Goal: Task Accomplishment & Management: Use online tool/utility

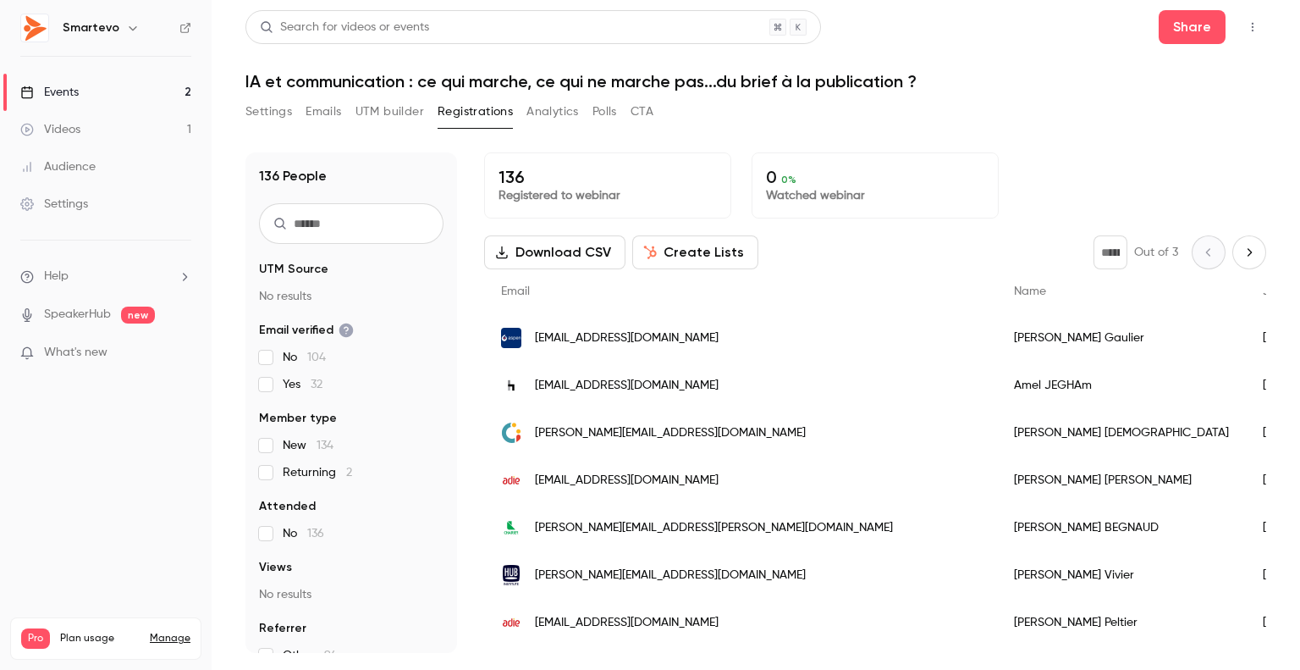
click at [86, 80] on link "Events 2" at bounding box center [106, 92] width 212 height 37
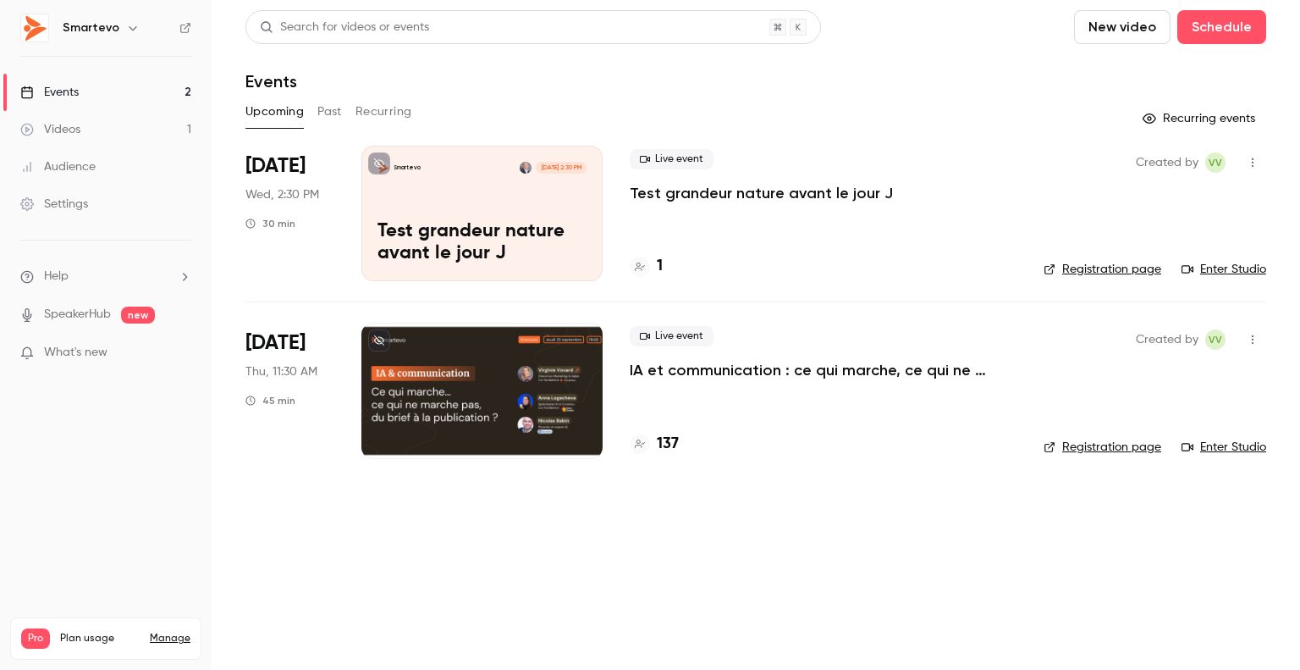
click at [565, 108] on div "Upcoming Past Recurring" at bounding box center [756, 111] width 1021 height 27
click at [643, 91] on div "Events" at bounding box center [756, 81] width 1021 height 20
click at [549, 185] on div "Smartevo [DATE] 2:30 PM Test grandeur nature avant le jour J" at bounding box center [482, 213] width 241 height 135
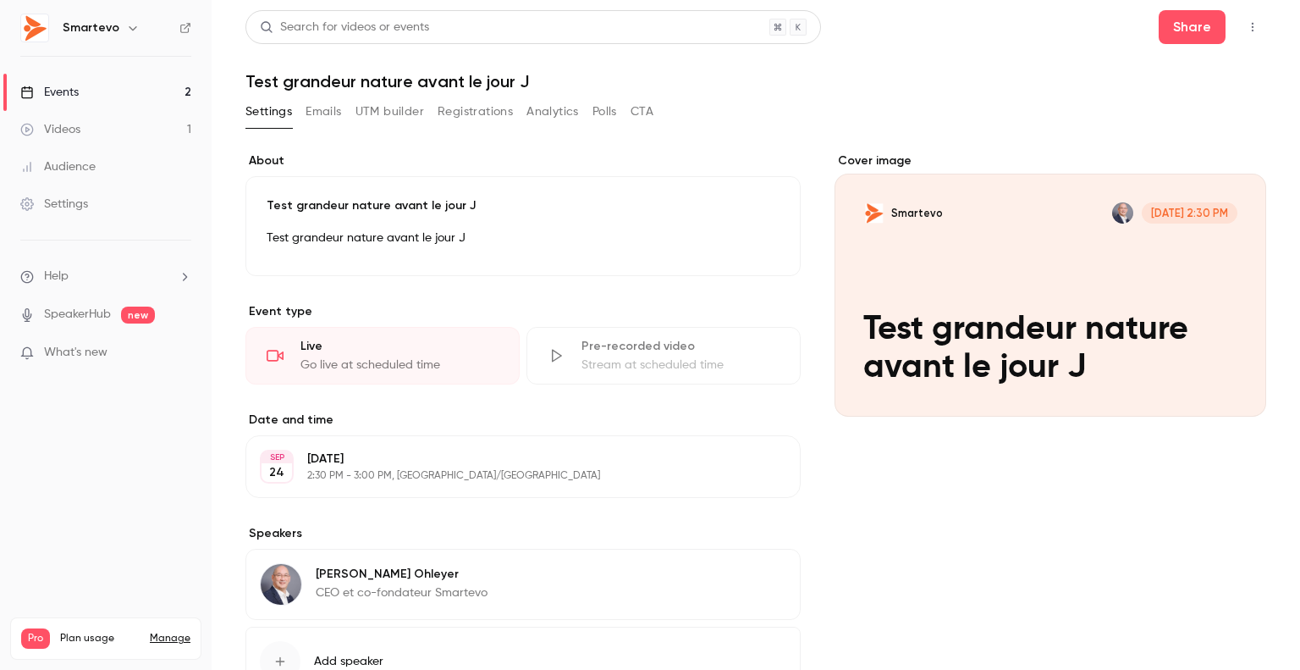
click at [457, 359] on div "Go live at scheduled time" at bounding box center [400, 364] width 198 height 17
click at [1246, 23] on icon "button" at bounding box center [1253, 27] width 14 height 12
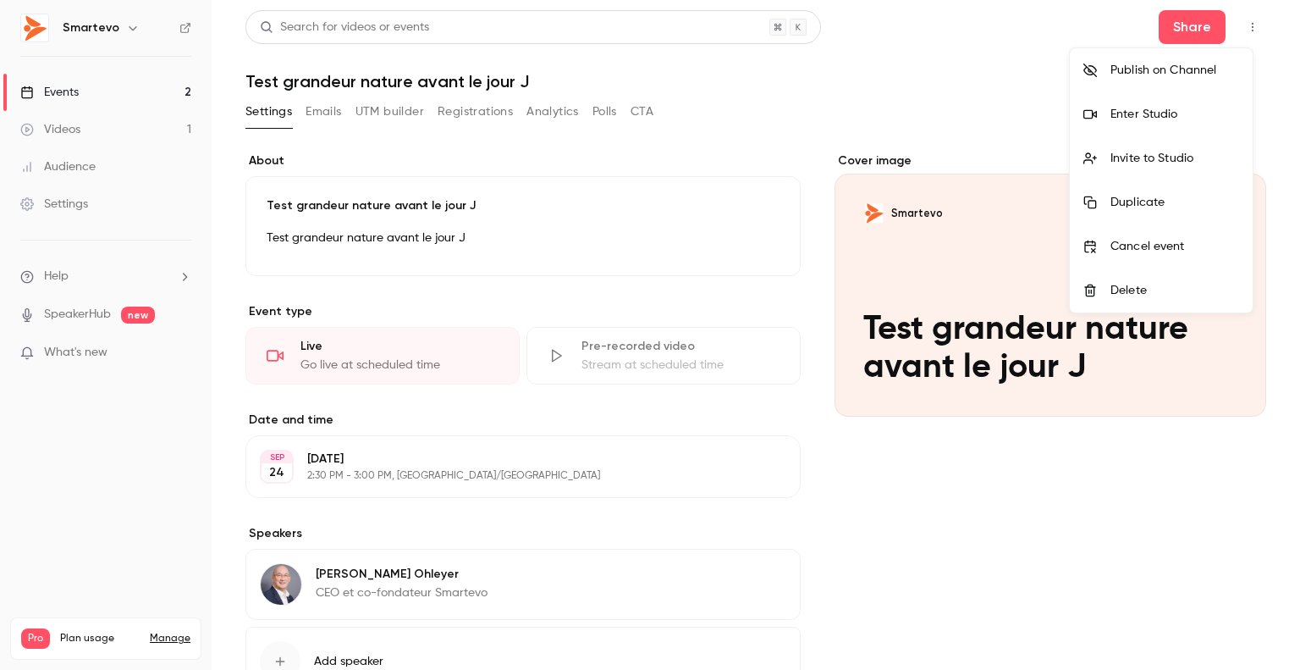
click at [1206, 116] on div "Enter Studio" at bounding box center [1175, 114] width 129 height 17
